Goal: Information Seeking & Learning: Learn about a topic

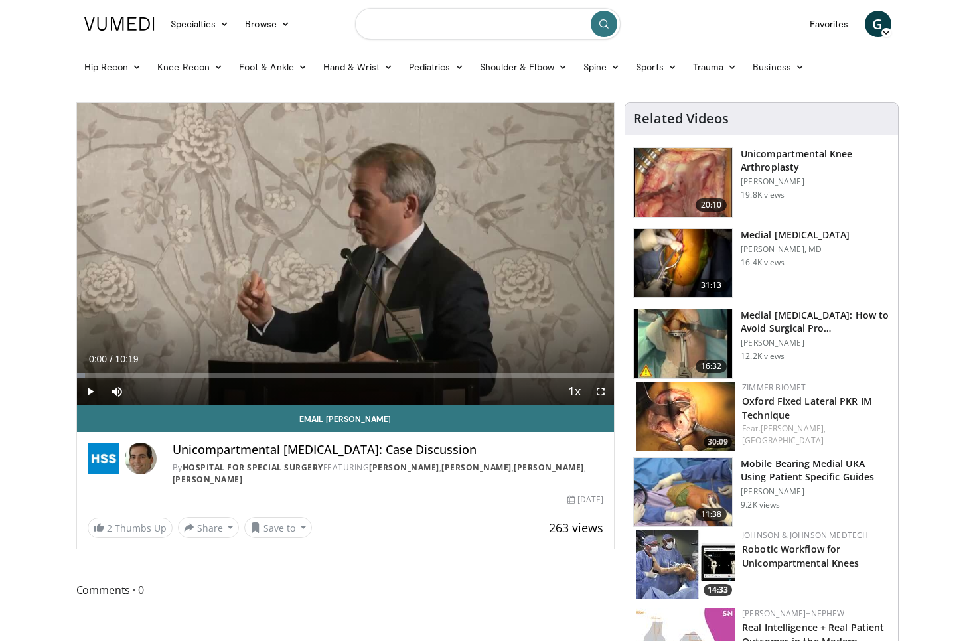
click at [487, 16] on input "Search topics, interventions" at bounding box center [487, 24] width 265 height 32
type input "**********"
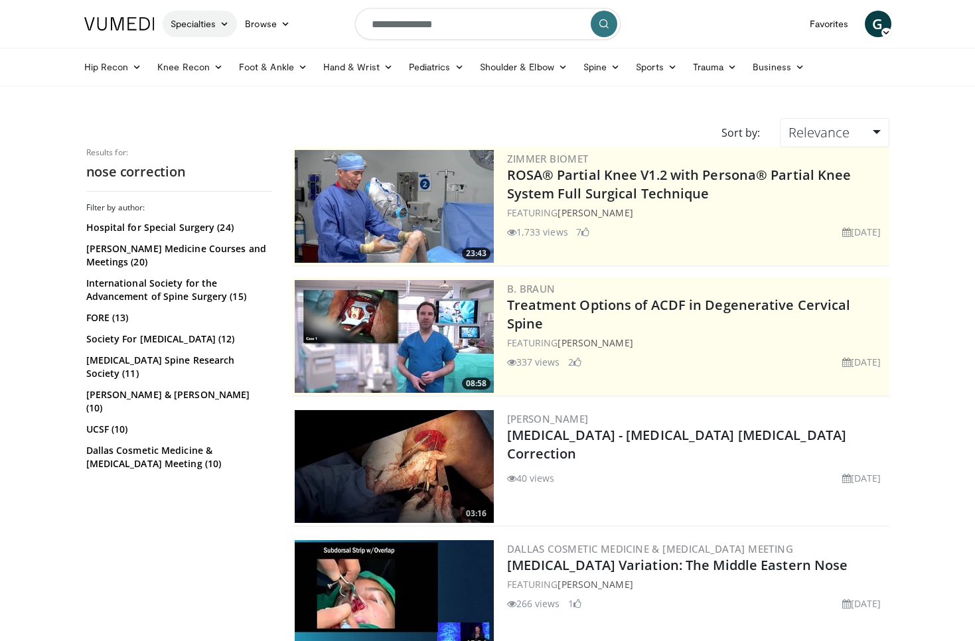
click at [216, 21] on link "Specialties" at bounding box center [200, 24] width 75 height 27
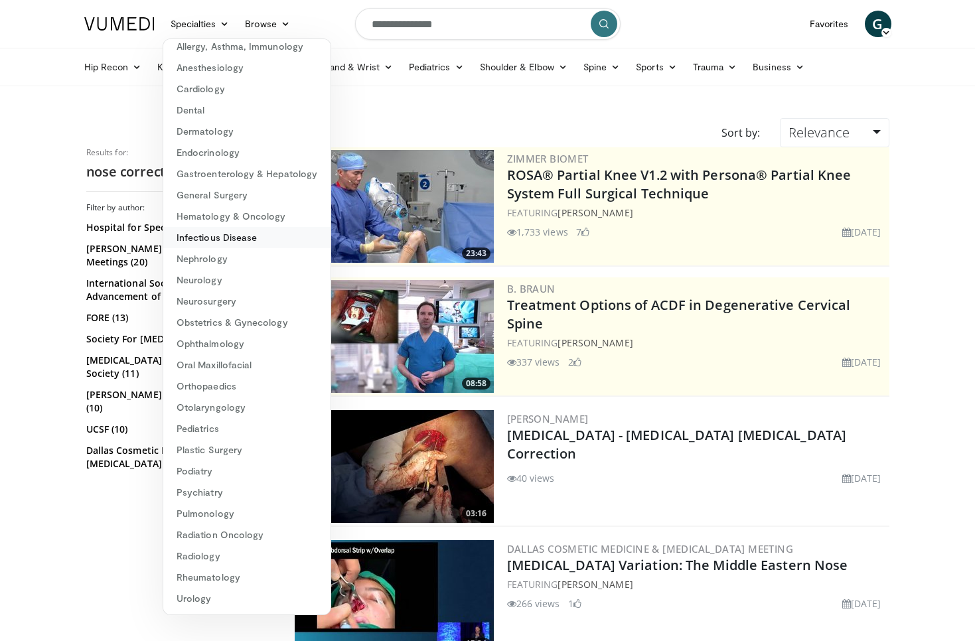
scroll to position [30, 0]
click at [235, 444] on link "Plastic Surgery" at bounding box center [246, 449] width 167 height 21
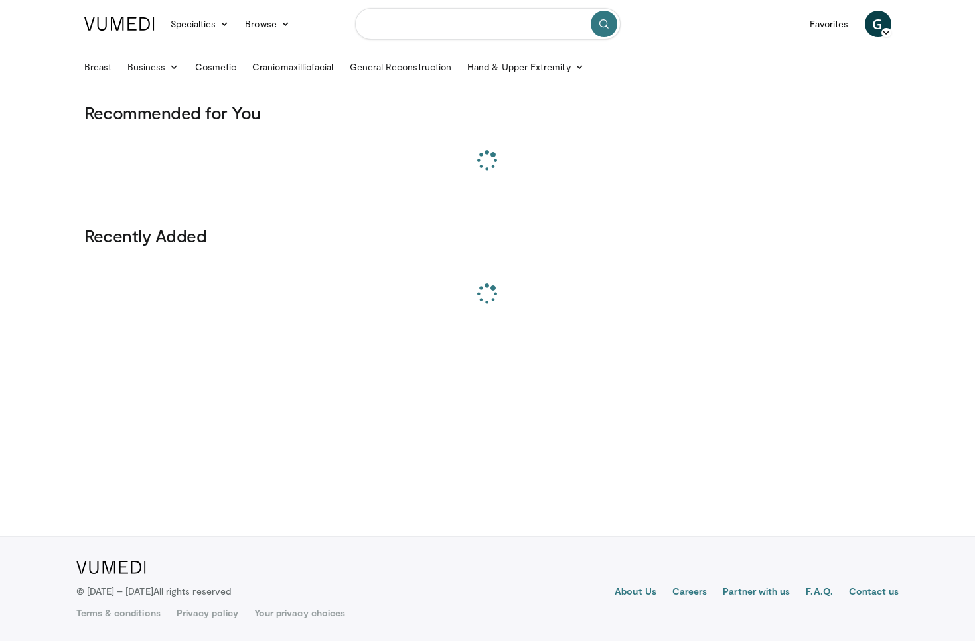
click at [444, 31] on input "Search topics, interventions" at bounding box center [487, 24] width 265 height 32
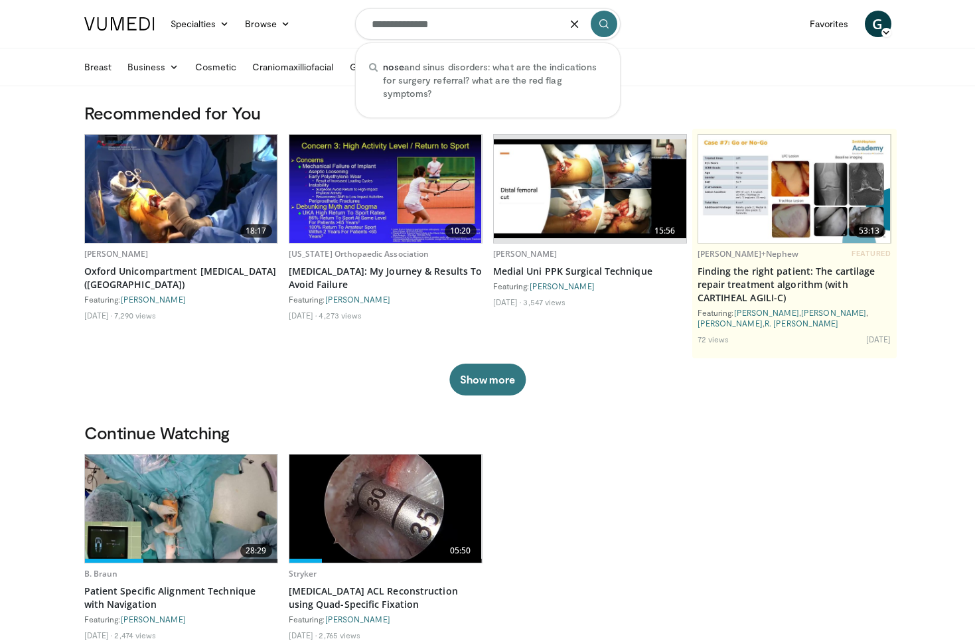
type input "**********"
type input "*"
type input "**********"
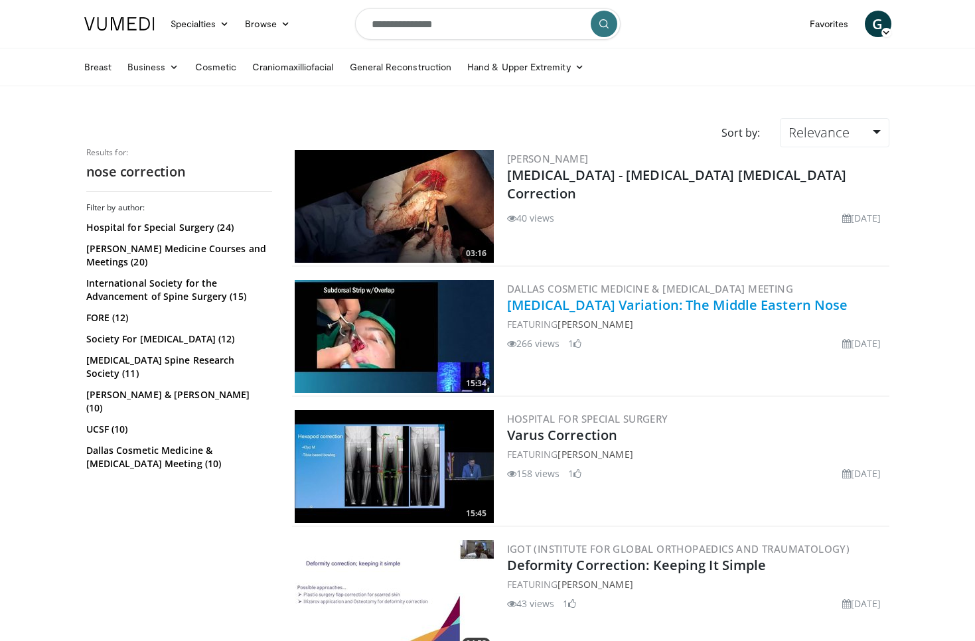
click at [582, 299] on link "Rhinoplasty Variation: The Middle Eastern Nose" at bounding box center [677, 305] width 341 height 18
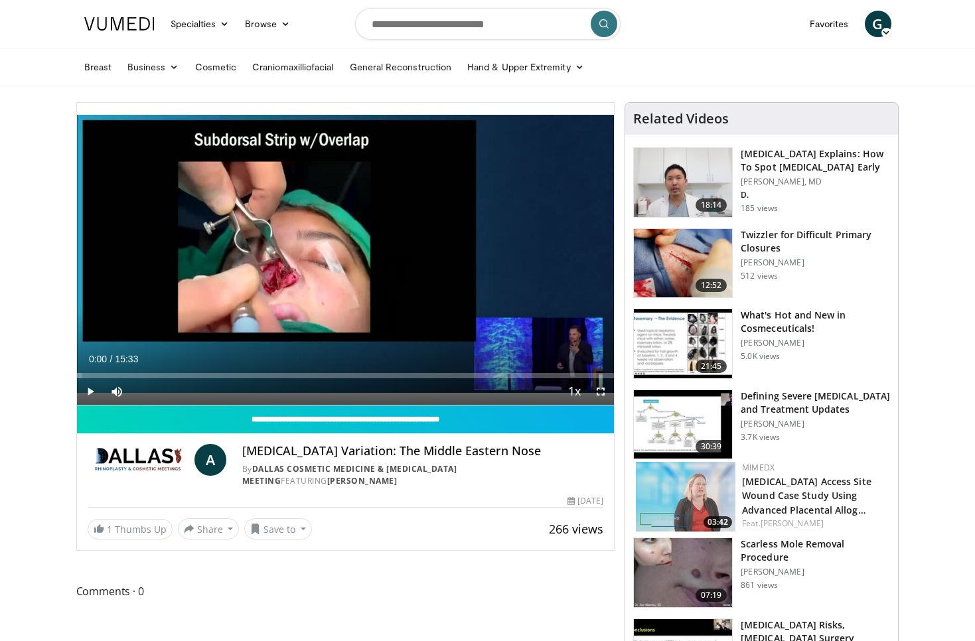
click at [602, 391] on span "Video Player" at bounding box center [600, 391] width 27 height 27
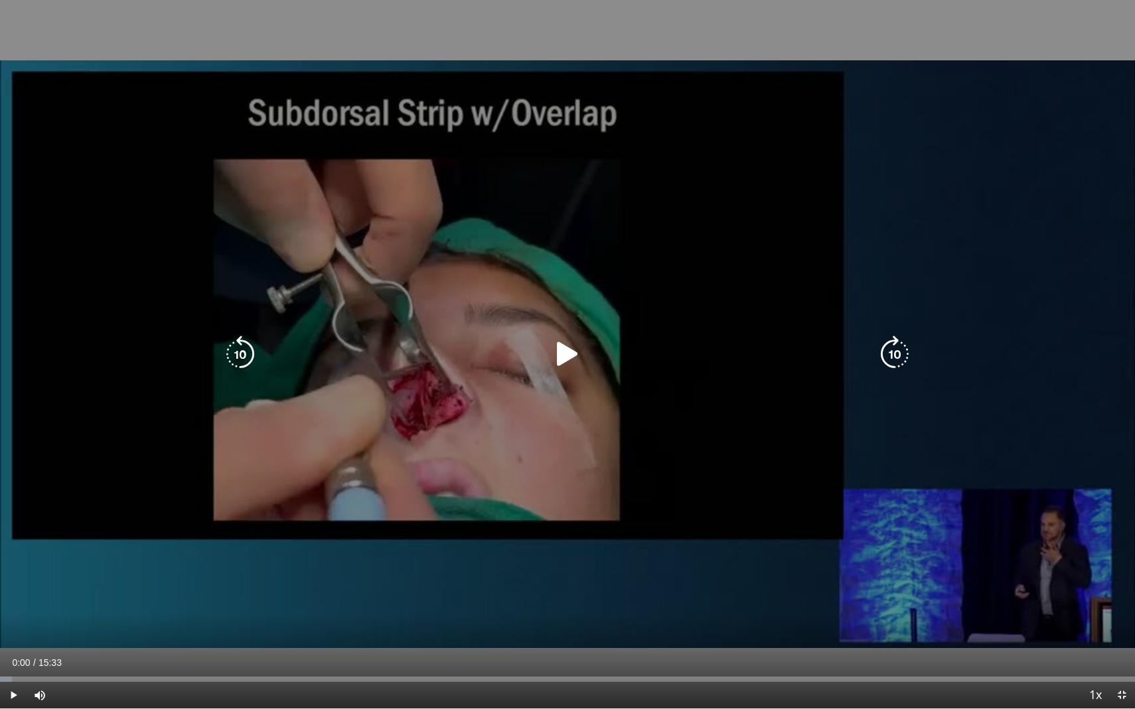
click at [584, 369] on icon "Video Player" at bounding box center [567, 354] width 37 height 37
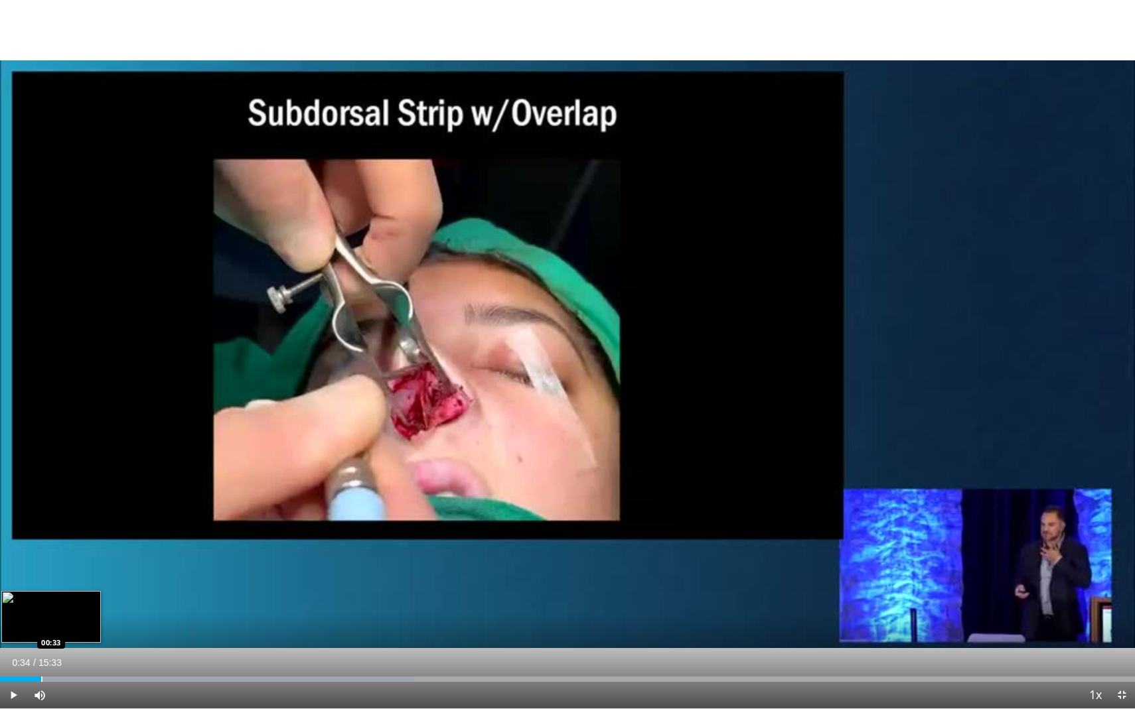
click at [42, 640] on div "Loaded : 36.47% 00:05 00:33" at bounding box center [567, 679] width 1135 height 5
click at [76, 640] on div "Loaded : 49.34% 00:35 01:02" at bounding box center [567, 675] width 1135 height 13
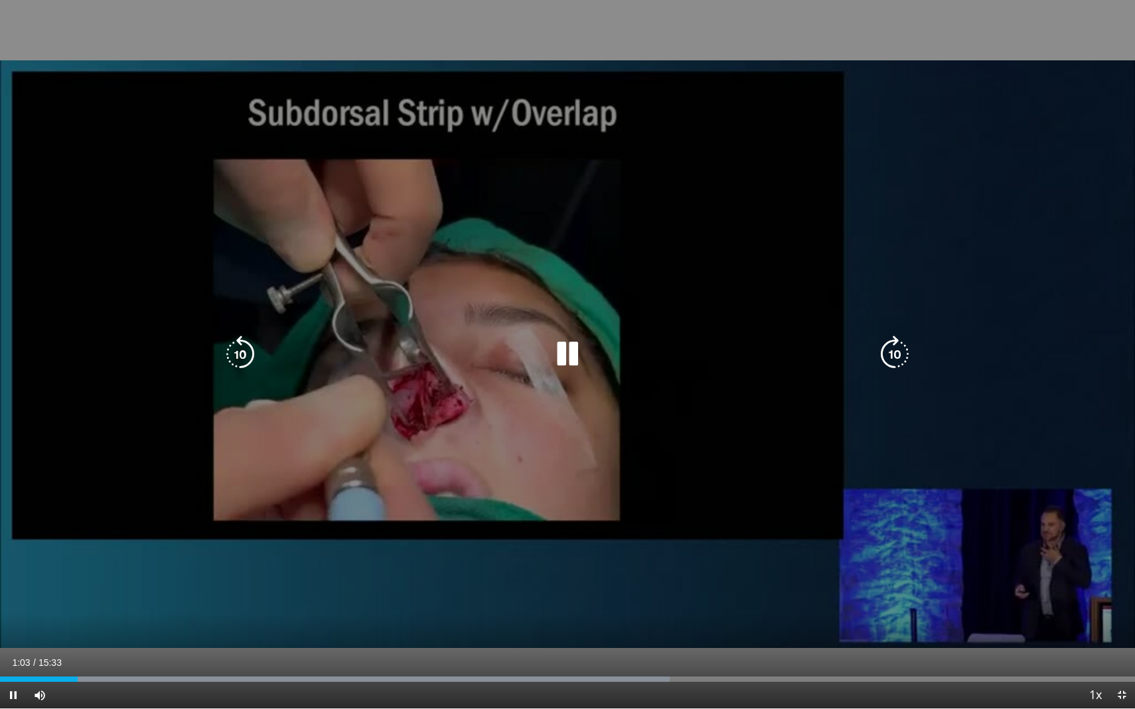
click at [885, 364] on icon "Video Player" at bounding box center [894, 354] width 37 height 37
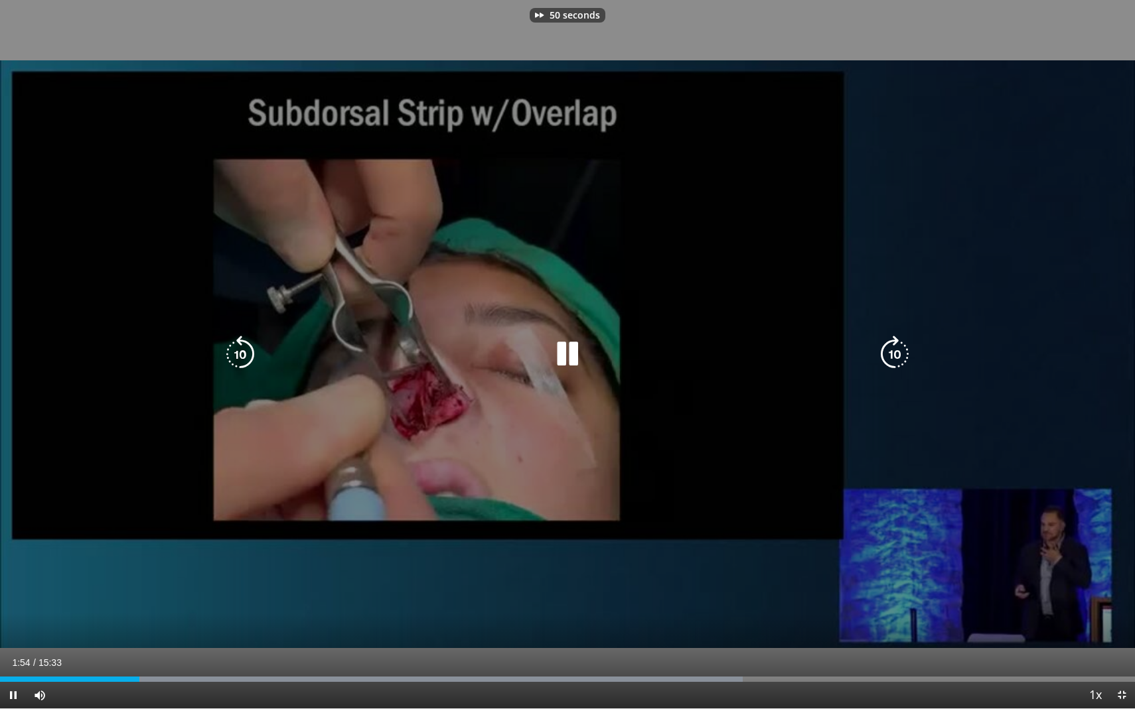
click at [885, 364] on icon "Video Player" at bounding box center [894, 354] width 37 height 37
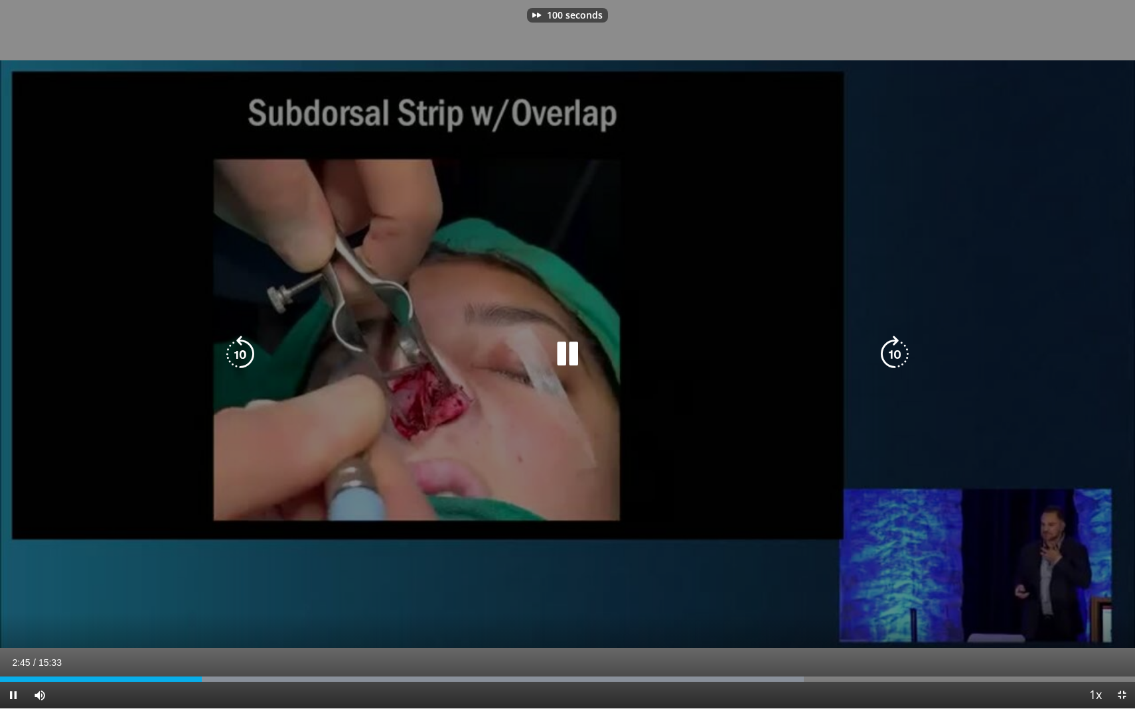
click at [239, 344] on icon "Video Player" at bounding box center [240, 354] width 37 height 37
click at [974, 317] on div "40 seconds Tap to unmute" at bounding box center [567, 354] width 1135 height 709
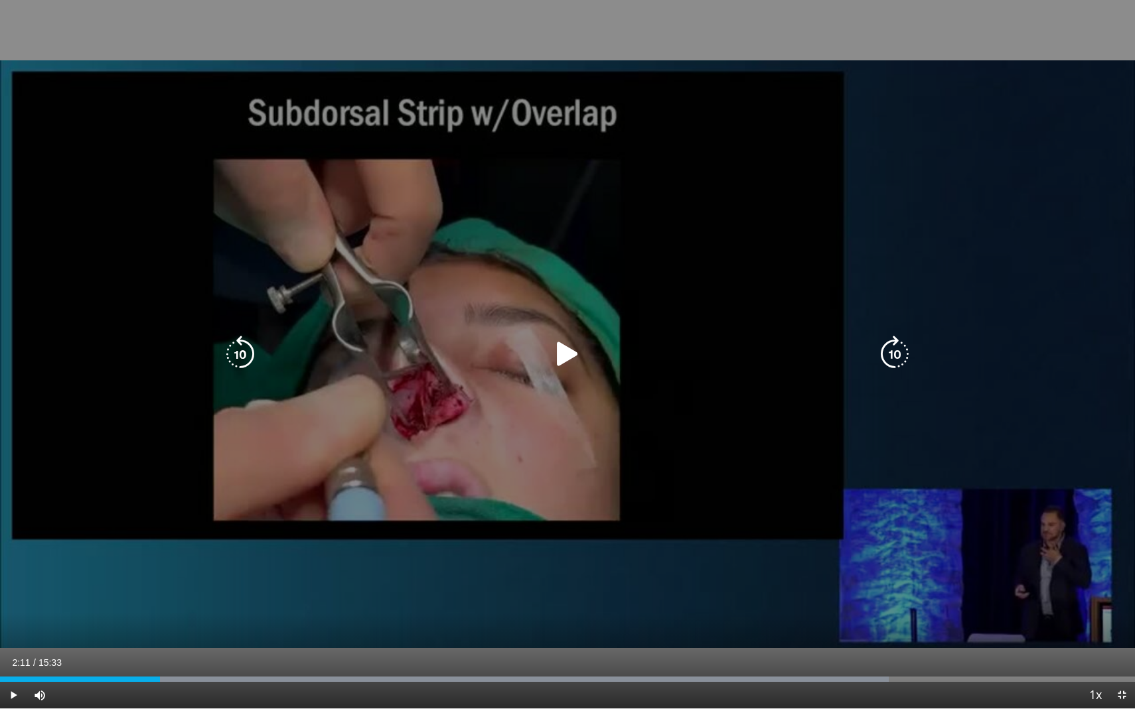
click at [974, 307] on div "40 seconds Tap to unmute" at bounding box center [567, 354] width 1135 height 709
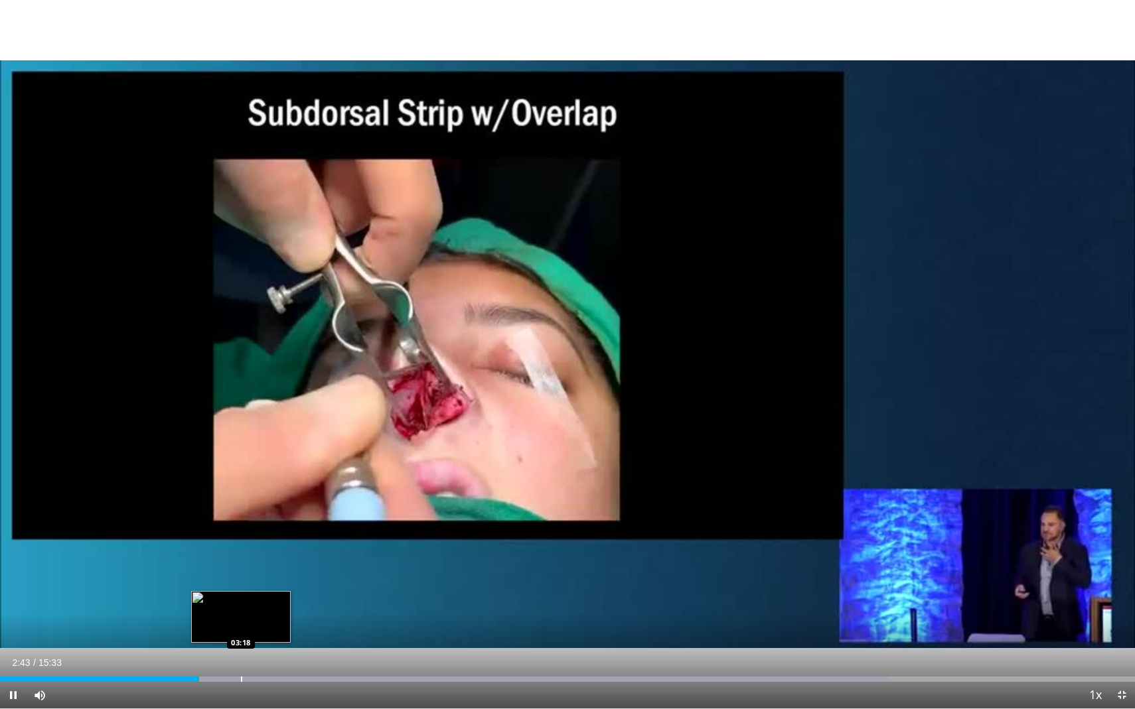
click at [241, 640] on div "Progress Bar" at bounding box center [241, 679] width 1 height 5
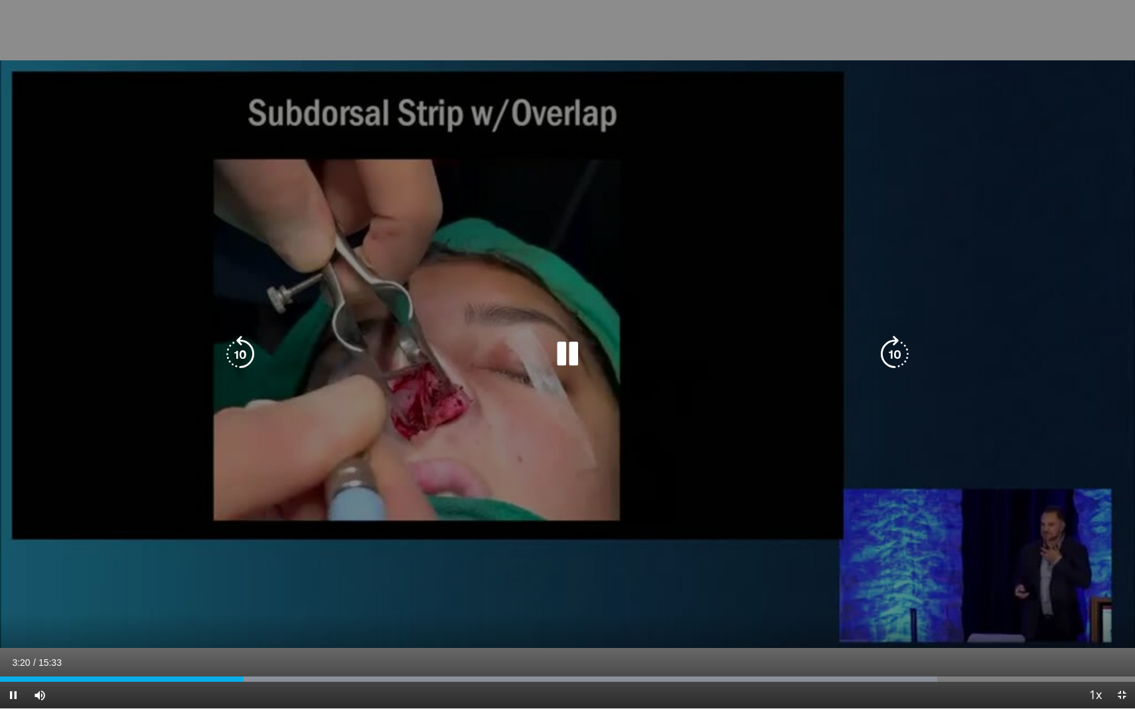
click at [246, 344] on icon "Video Player" at bounding box center [240, 354] width 37 height 37
click at [974, 252] on div "20 seconds Tap to unmute" at bounding box center [567, 354] width 1135 height 709
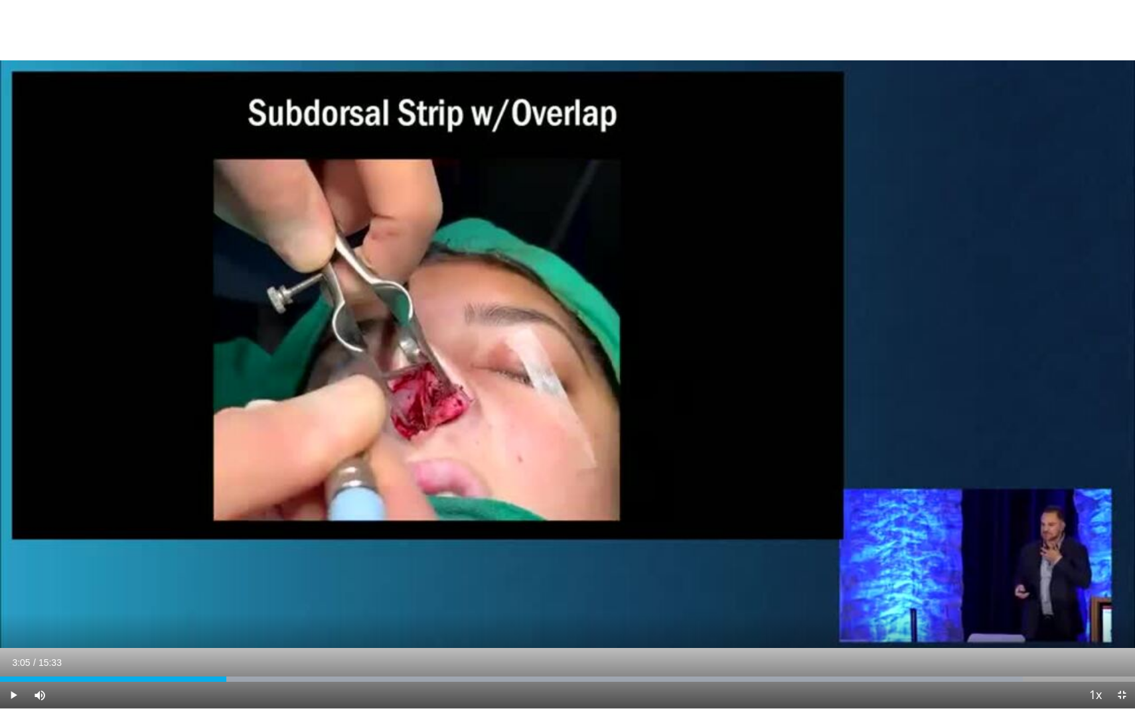
click at [974, 252] on div "20 seconds Tap to unmute" at bounding box center [567, 354] width 1135 height 709
click at [974, 640] on span "Video Player" at bounding box center [1121, 695] width 27 height 27
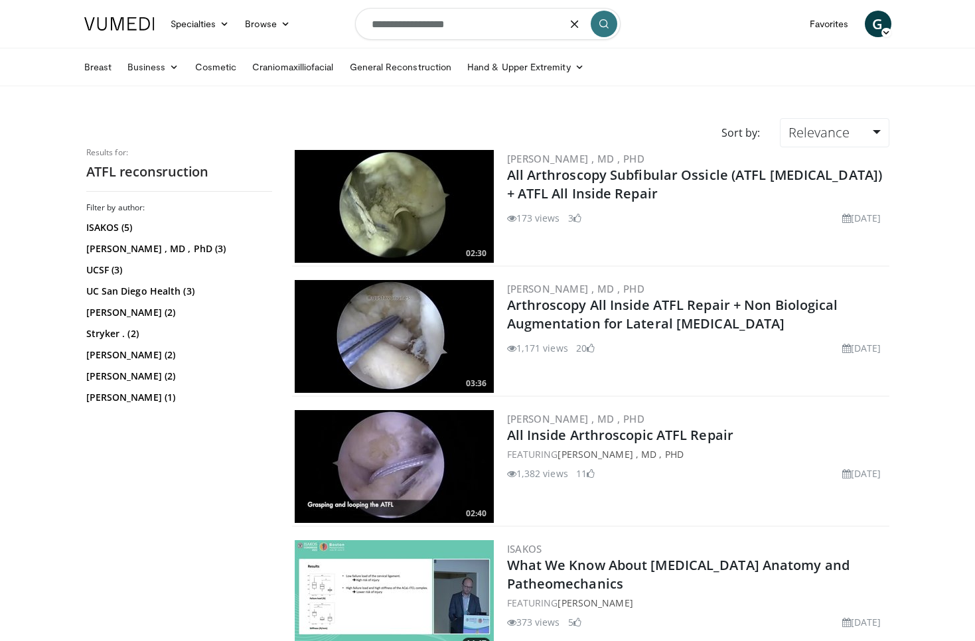
drag, startPoint x: 484, startPoint y: 33, endPoint x: 245, endPoint y: 1, distance: 241.0
click at [245, 1] on nav "Specialties Adult & Family Medicine Allergy, [MEDICAL_DATA], Immunology Anesthe…" at bounding box center [487, 24] width 823 height 48
type input "*"
type input "**********"
